Goal: Check status

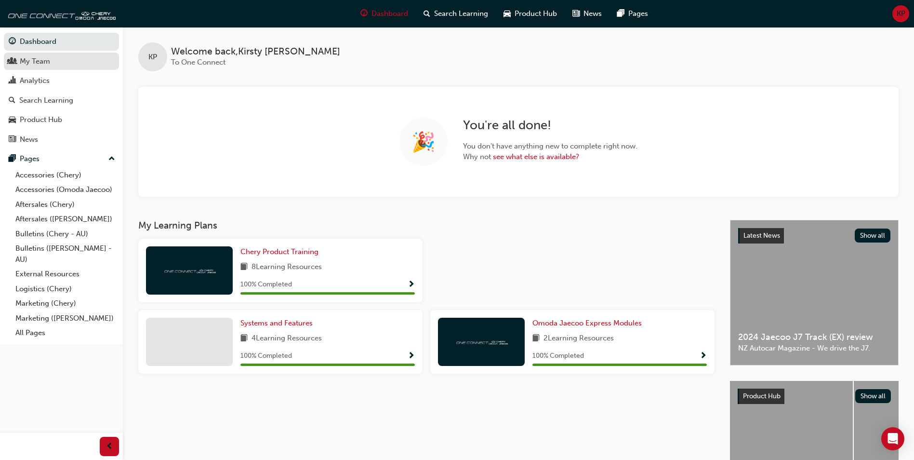
click at [44, 64] on div "My Team" at bounding box center [35, 61] width 30 height 11
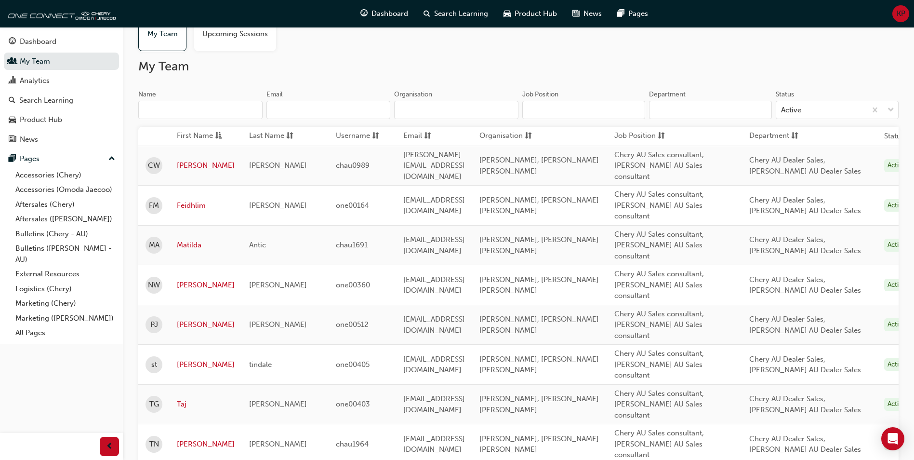
scroll to position [73, 0]
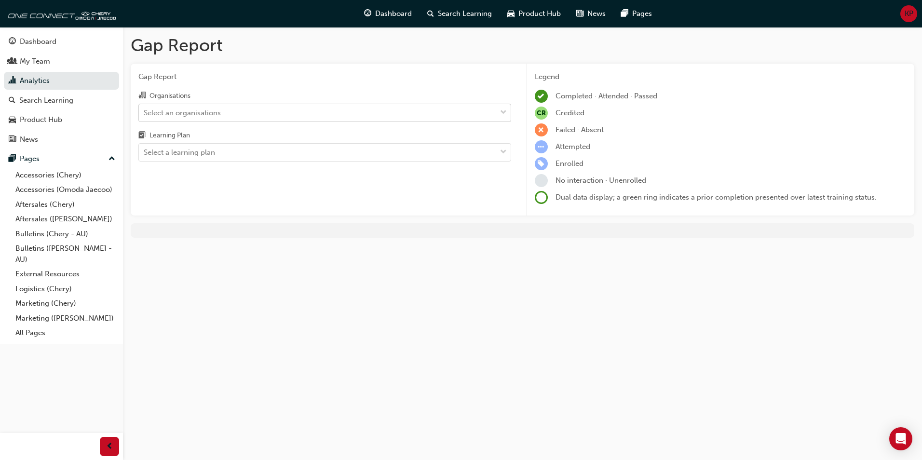
click at [363, 111] on div "Select an organisations" at bounding box center [317, 112] width 357 height 17
click at [145, 111] on input "Organisations Select an organisations" at bounding box center [144, 112] width 1 height 8
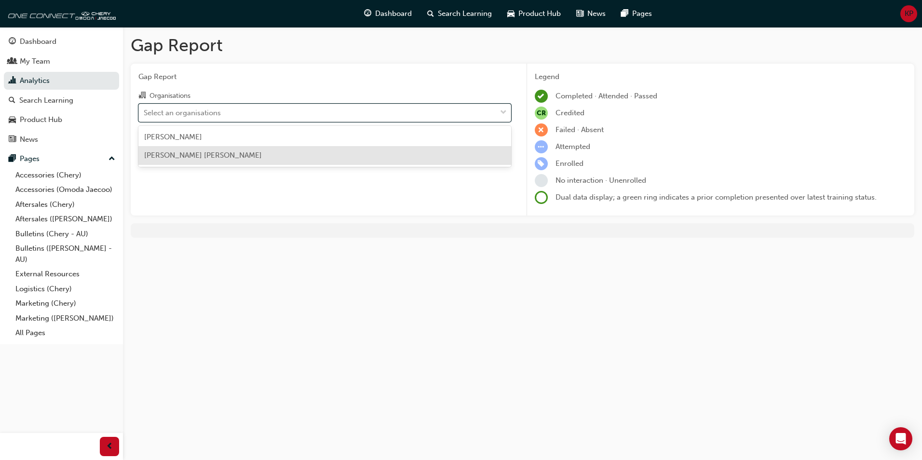
click at [229, 149] on div "[PERSON_NAME] [PERSON_NAME]" at bounding box center [324, 155] width 373 height 19
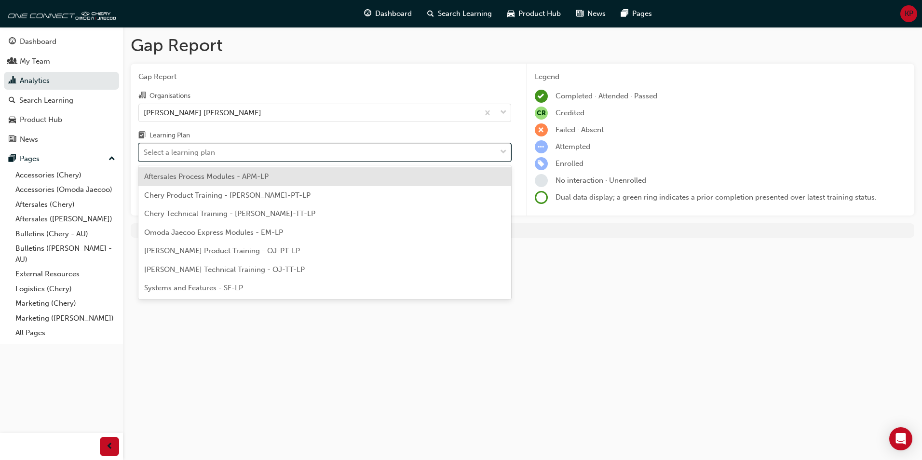
click at [254, 152] on div "Select a learning plan" at bounding box center [317, 152] width 357 height 17
click at [145, 152] on input "Learning Plan option Aftersales Process Modules - APM-LP focused, 1 of 7. 7 res…" at bounding box center [144, 152] width 1 height 8
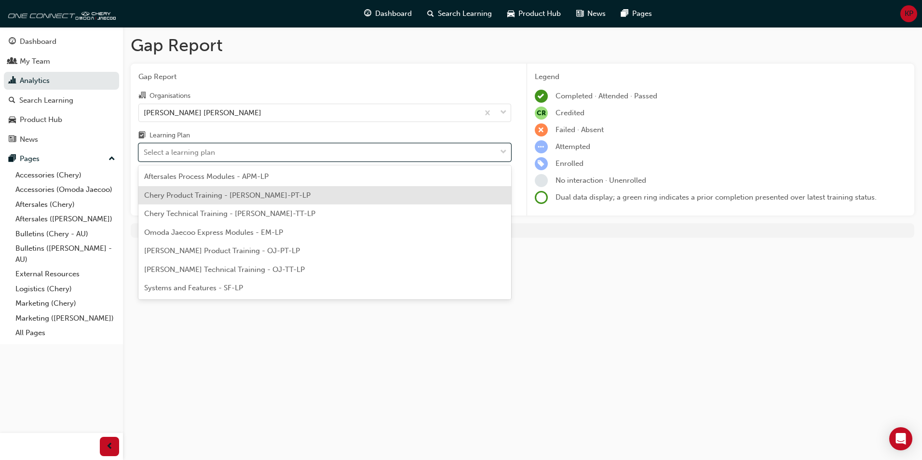
click at [227, 194] on span "Chery Product Training - [PERSON_NAME]-PT-LP" at bounding box center [227, 195] width 166 height 9
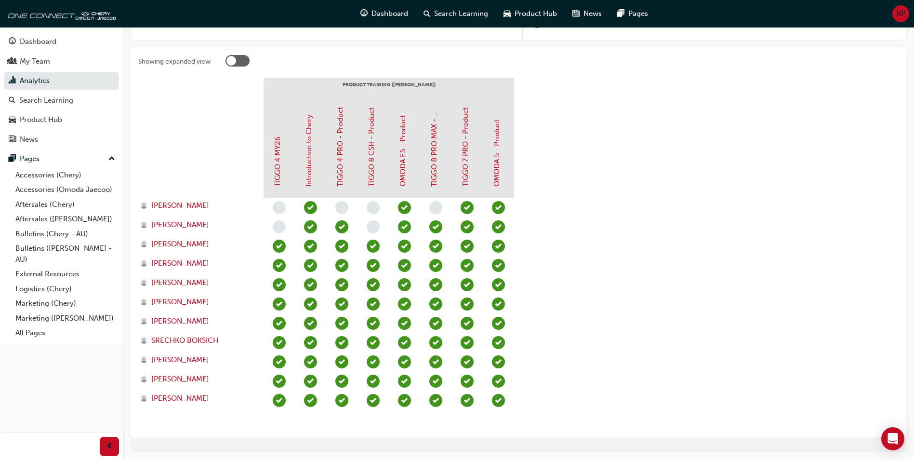
scroll to position [193, 0]
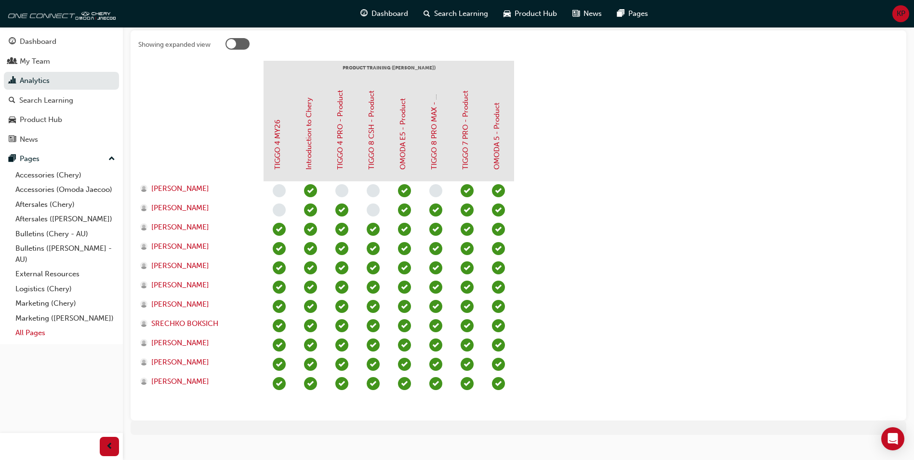
click at [22, 336] on link "All Pages" at bounding box center [65, 332] width 107 height 15
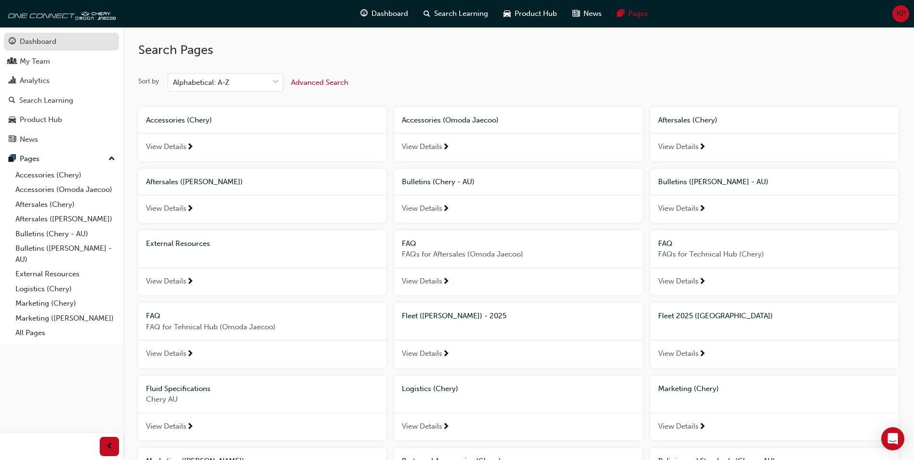
click at [36, 47] on div "Dashboard" at bounding box center [62, 42] width 106 height 12
